Goal: Task Accomplishment & Management: Manage account settings

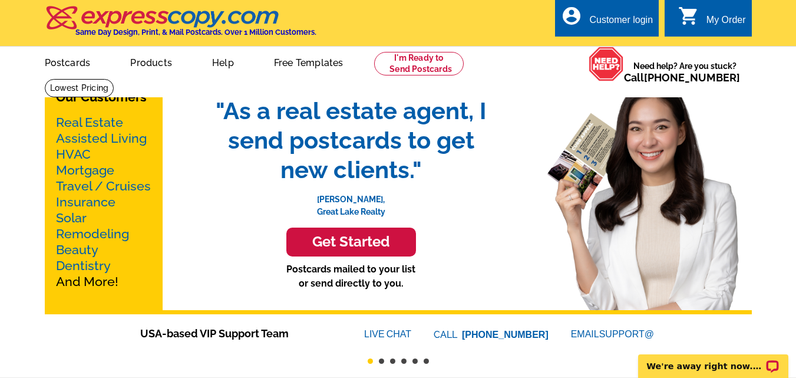
click at [631, 19] on div "Customer login" at bounding box center [621, 23] width 64 height 16
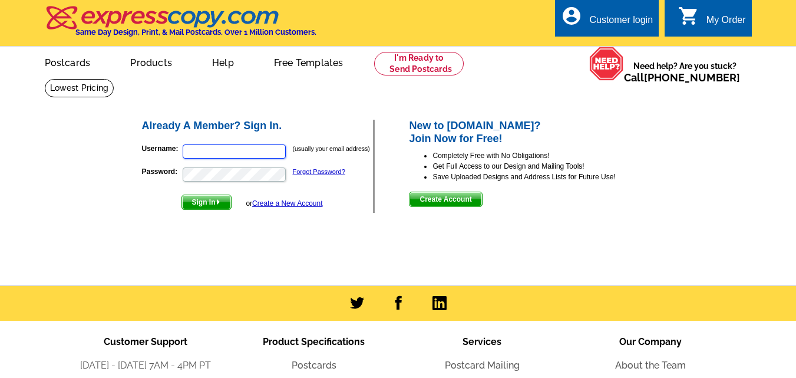
type input "[EMAIL_ADDRESS][DOMAIN_NAME]"
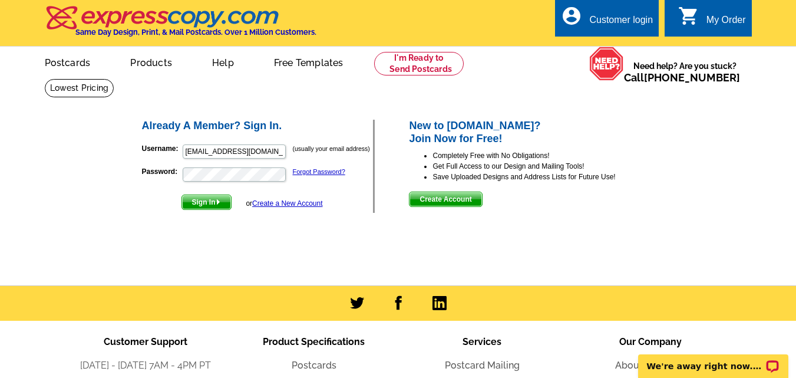
click at [197, 200] on span "Sign In" at bounding box center [206, 202] width 49 height 14
